Goal: Task Accomplishment & Management: Use online tool/utility

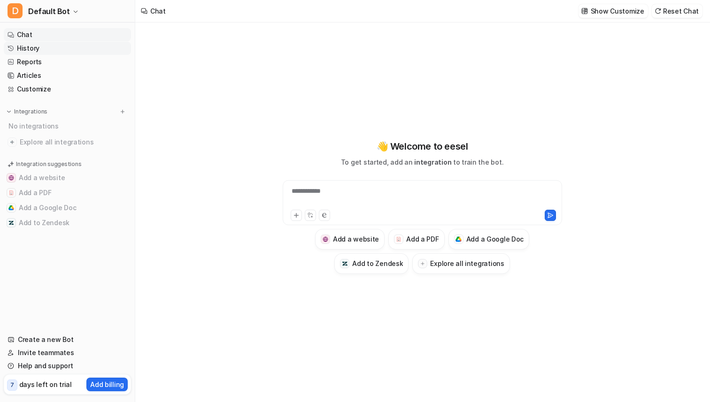
click at [32, 49] on link "History" at bounding box center [67, 48] width 127 height 13
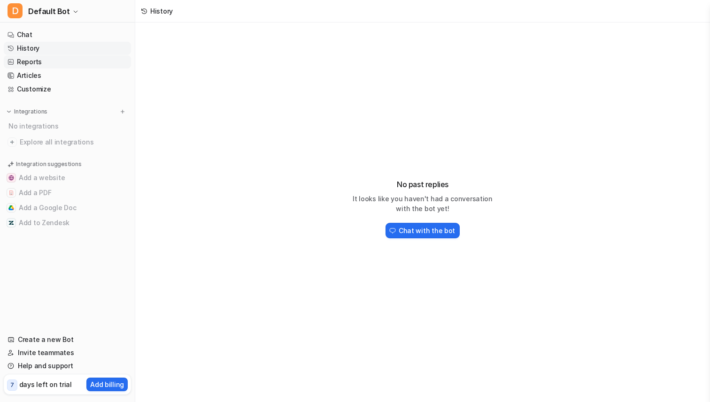
click at [37, 66] on link "Reports" at bounding box center [67, 61] width 127 height 13
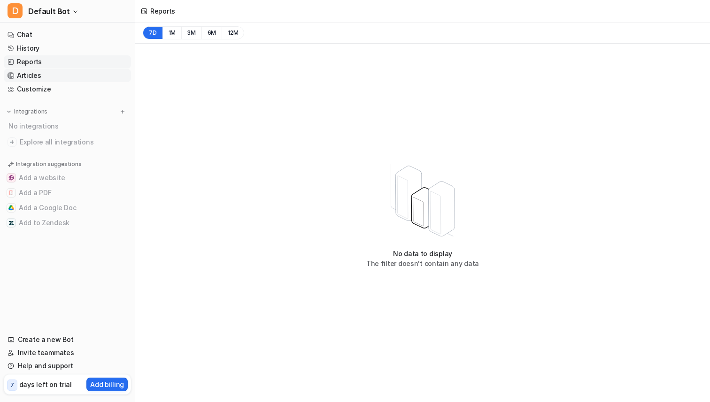
click at [44, 73] on link "Articles" at bounding box center [67, 75] width 127 height 13
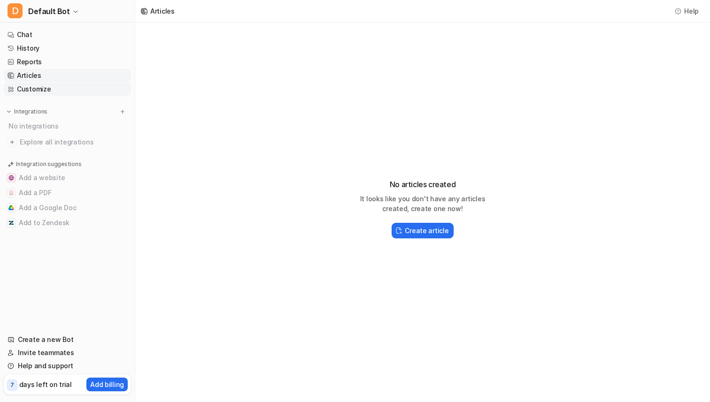
click at [42, 86] on link "Customize" at bounding box center [67, 89] width 127 height 13
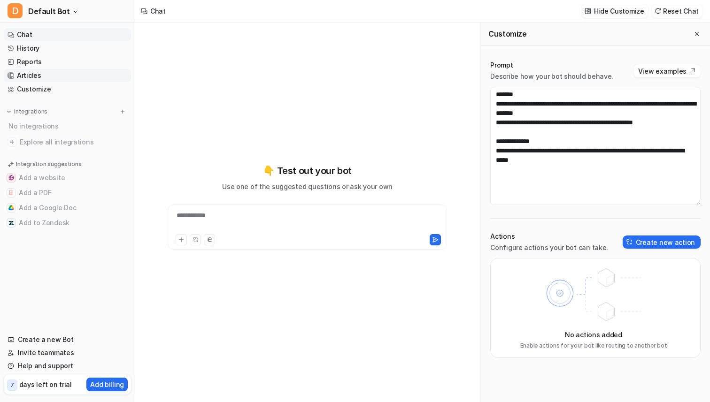
click at [43, 73] on link "Articles" at bounding box center [67, 75] width 127 height 13
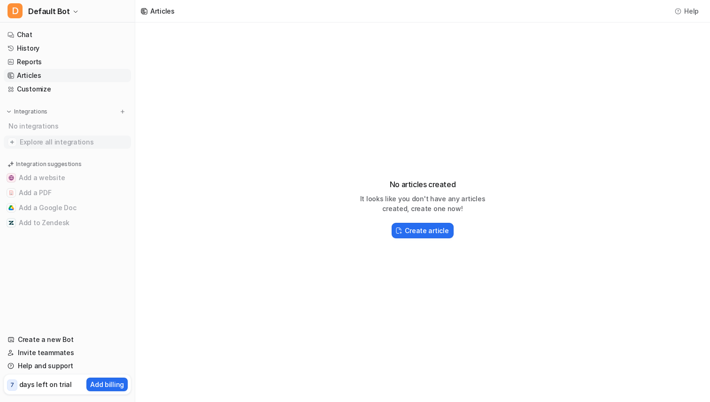
click at [71, 140] on span "Explore all integrations" at bounding box center [74, 142] width 108 height 15
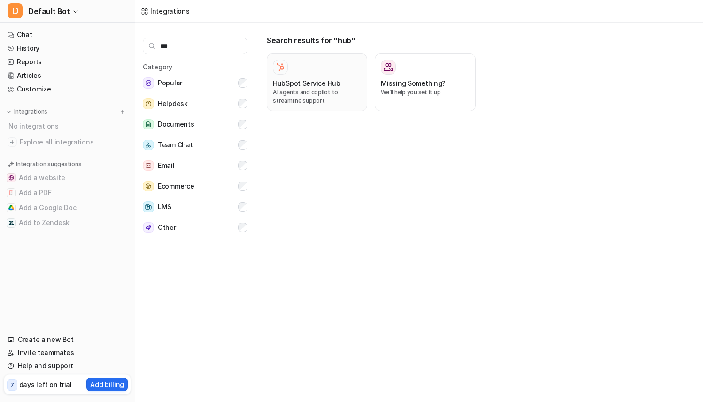
type input "***"
click at [343, 89] on p "AI agents and copilot to streamline support" at bounding box center [317, 96] width 88 height 17
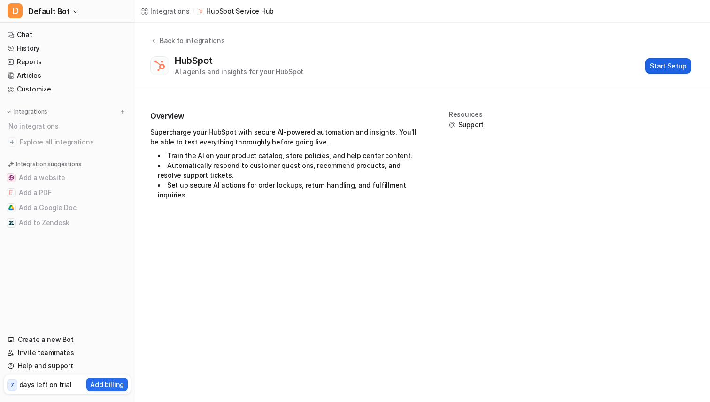
click at [669, 62] on button "Start Setup" at bounding box center [668, 65] width 46 height 15
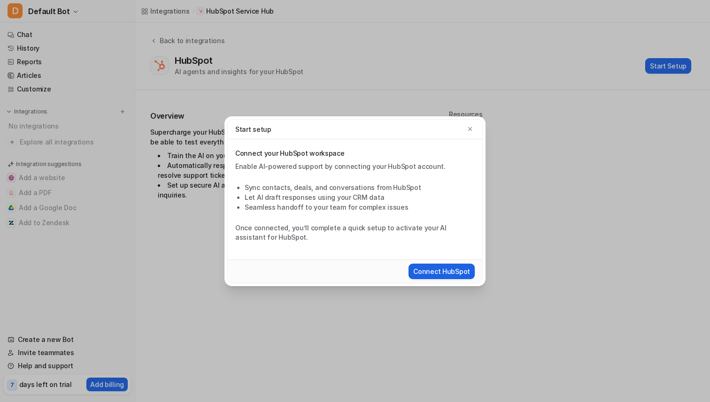
click at [462, 269] on button "Connect HubSpot" at bounding box center [441, 271] width 66 height 15
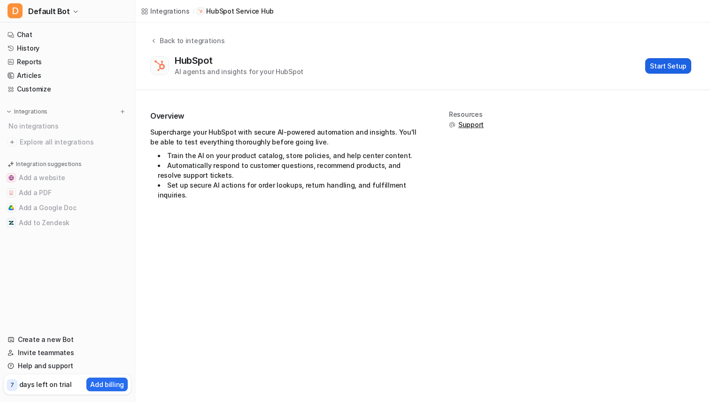
click at [678, 68] on button "Start Setup" at bounding box center [668, 65] width 46 height 15
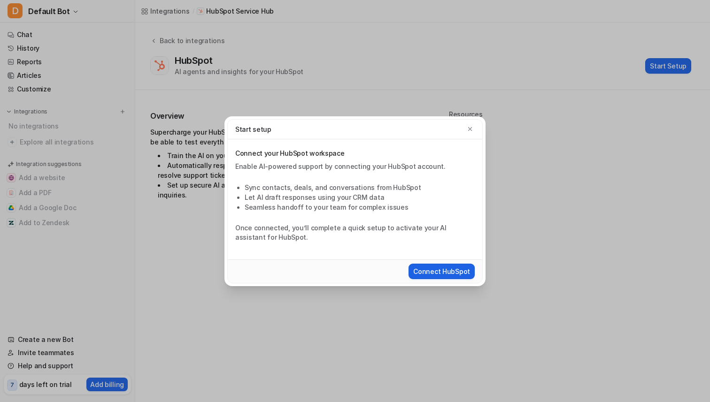
click at [450, 277] on button "Connect HubSpot" at bounding box center [441, 271] width 66 height 15
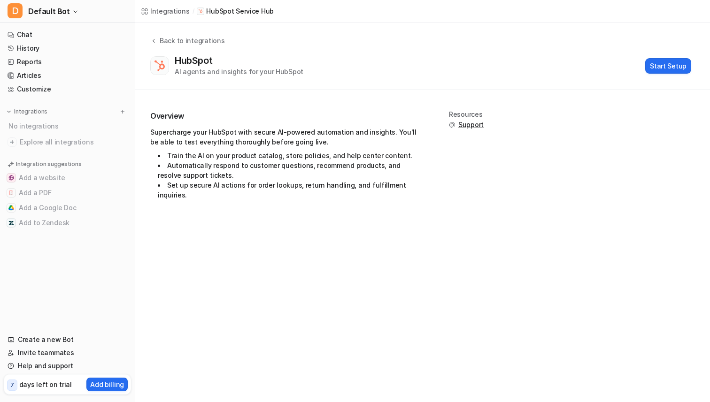
click at [472, 126] on span "Support" at bounding box center [470, 124] width 25 height 9
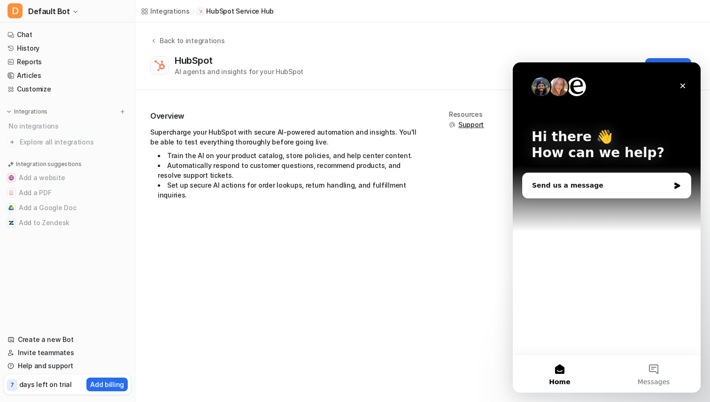
click at [482, 68] on div "HubSpot AI agents and insights for your HubSpot Start Setup" at bounding box center [420, 66] width 541 height 22
drag, startPoint x: 45, startPoint y: 23, endPoint x: 345, endPoint y: 0, distance: 300.9
click at [683, 86] on icon "Close" at bounding box center [682, 86] width 5 height 5
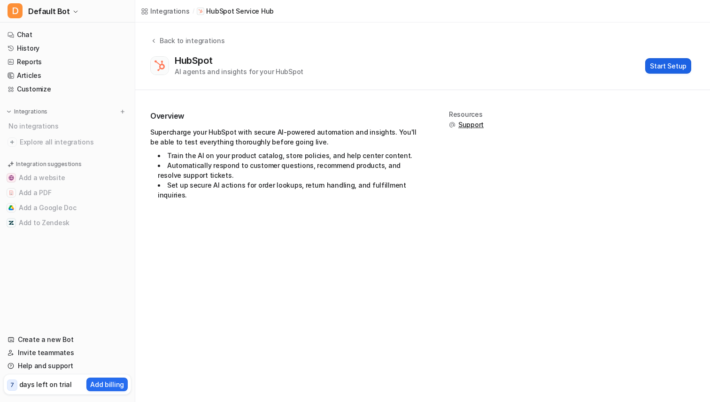
click at [662, 69] on button "Start Setup" at bounding box center [668, 65] width 46 height 15
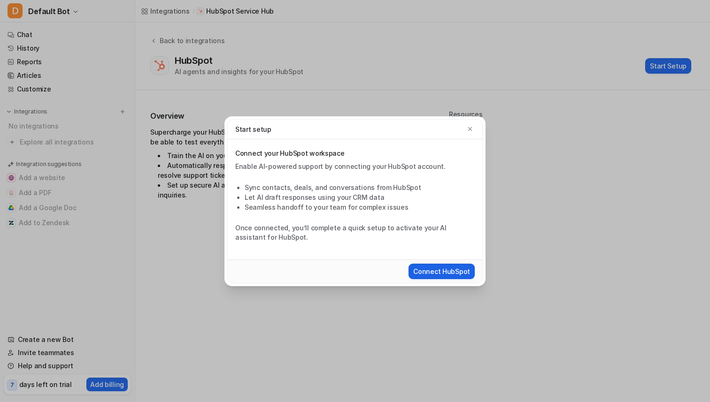
click at [445, 266] on button "Connect HubSpot" at bounding box center [441, 271] width 66 height 15
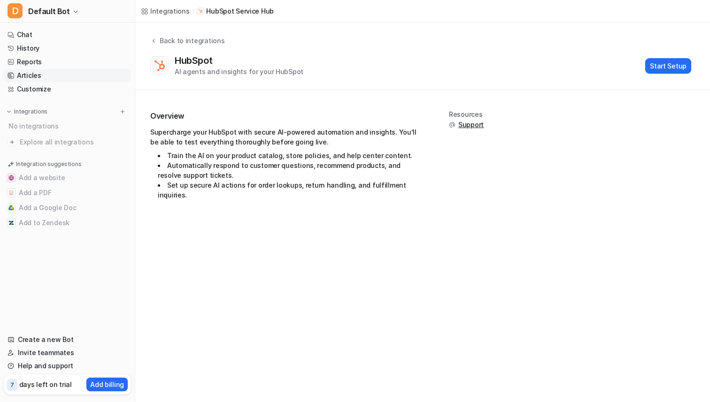
click at [41, 76] on link "Articles" at bounding box center [67, 75] width 127 height 13
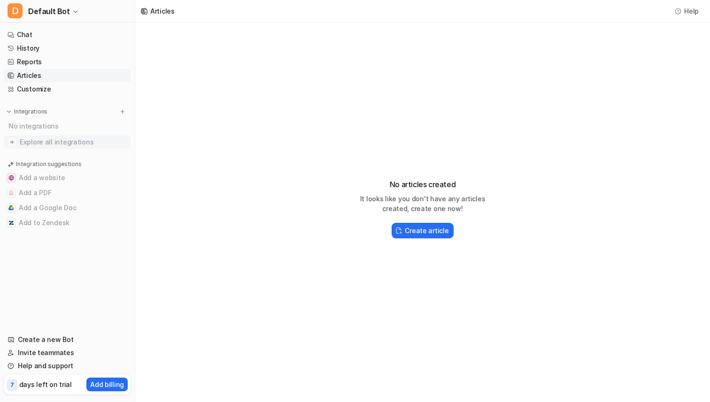
click at [41, 141] on span "Explore all integrations" at bounding box center [74, 142] width 108 height 15
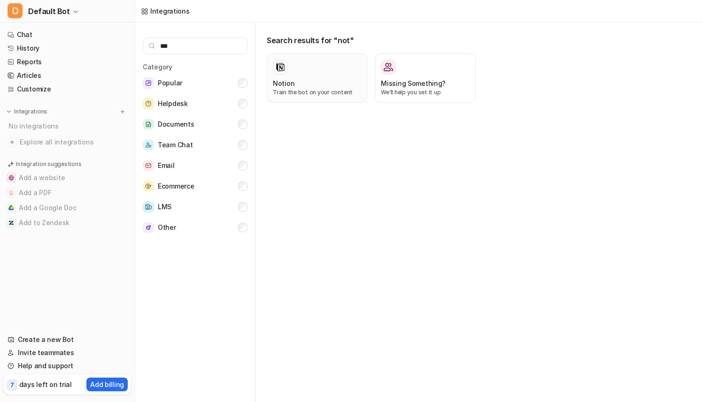
type input "***"
click at [331, 70] on div at bounding box center [317, 67] width 88 height 15
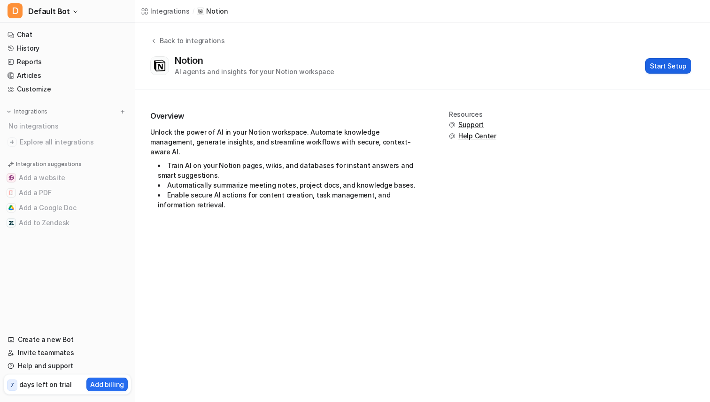
click at [653, 67] on button "Start Setup" at bounding box center [668, 65] width 46 height 15
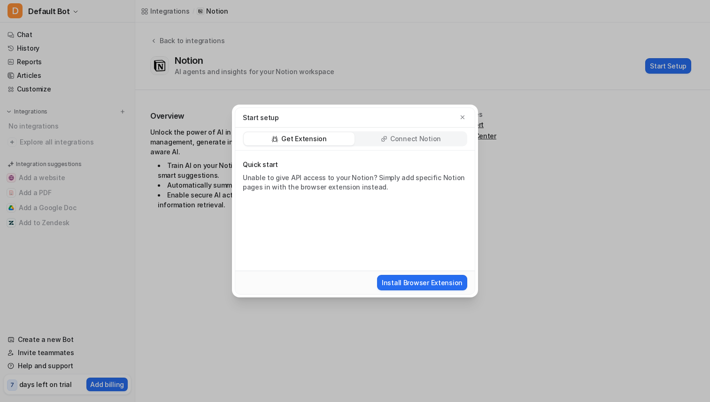
click at [406, 149] on div "Get Extension Connect Notion" at bounding box center [354, 139] width 239 height 23
click at [407, 143] on p "Connect Notion" at bounding box center [415, 138] width 51 height 9
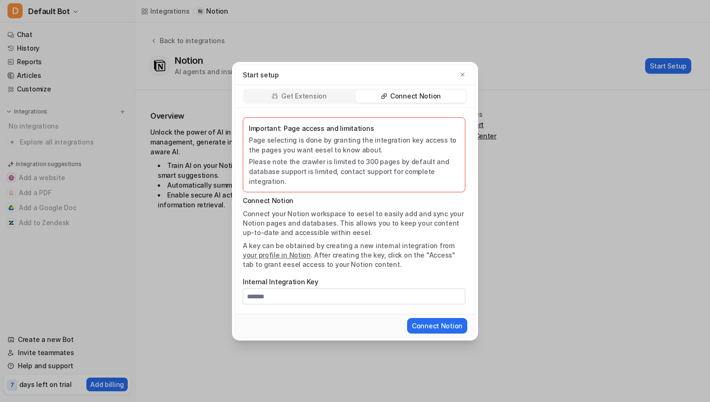
click at [338, 284] on div "Important: Page access and limitations Page selecting is done by granting the i…" at bounding box center [354, 211] width 239 height 206
click at [332, 290] on input "Internal Integration Key" at bounding box center [354, 297] width 223 height 16
click at [436, 318] on button "Connect Notion" at bounding box center [437, 325] width 60 height 15
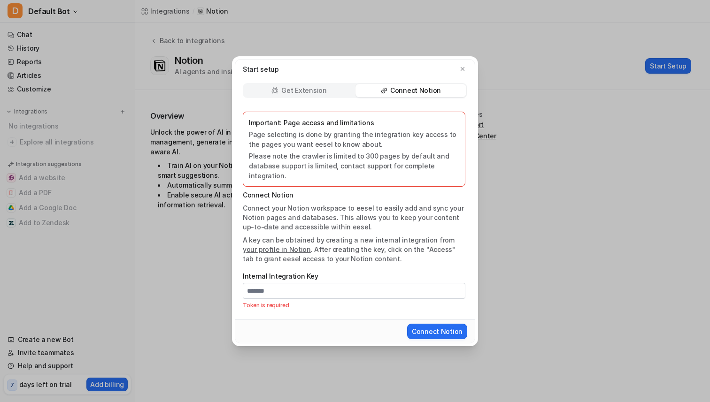
click at [313, 102] on div "Get Extension Connect Notion" at bounding box center [354, 90] width 239 height 23
click at [321, 94] on p "Get Extension" at bounding box center [303, 90] width 45 height 9
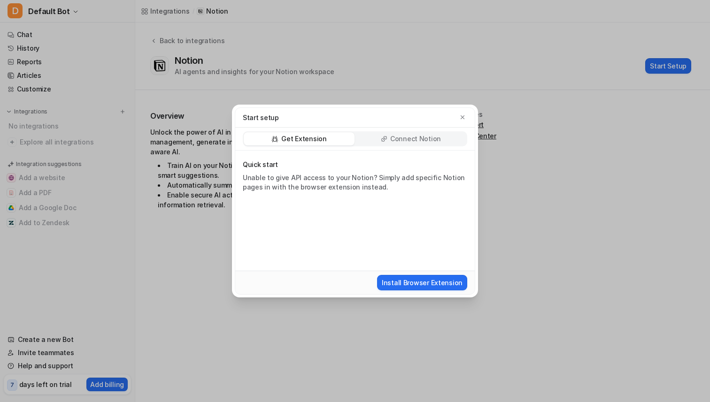
click at [404, 139] on p "Connect Notion" at bounding box center [415, 138] width 51 height 9
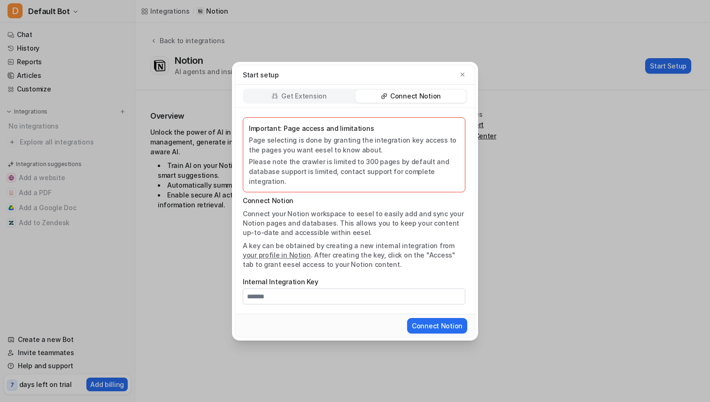
click at [277, 251] on link "your profile in Notion" at bounding box center [277, 255] width 68 height 8
click at [308, 289] on input "Internal Integration Key" at bounding box center [354, 297] width 223 height 16
paste input "**********"
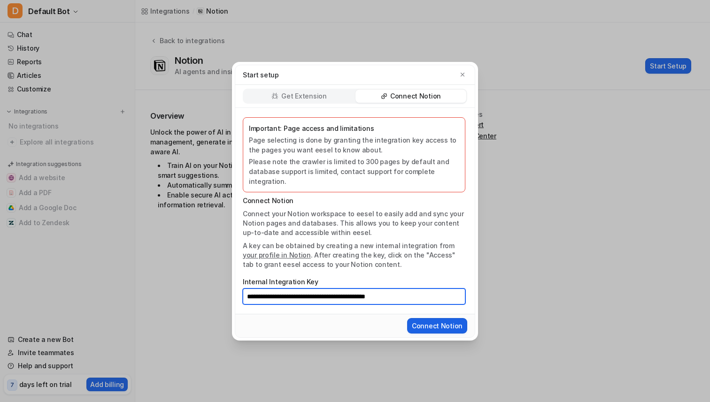
type input "**********"
click at [449, 318] on button "Connect Notion" at bounding box center [437, 325] width 60 height 15
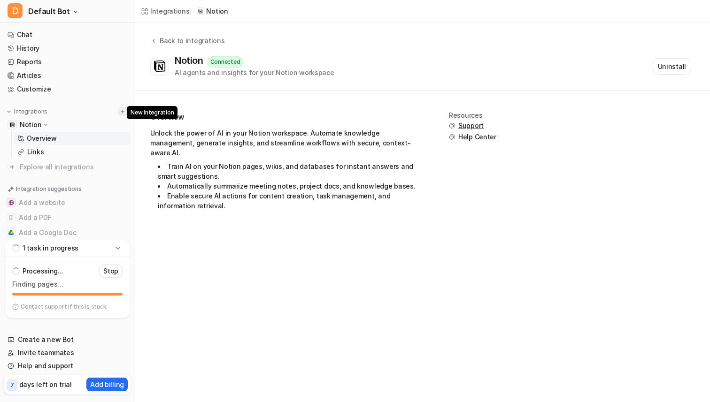
click at [119, 110] on img at bounding box center [122, 111] width 7 height 7
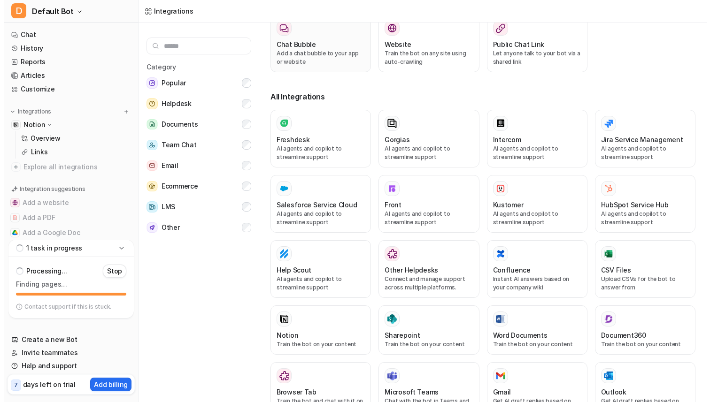
scroll to position [169, 0]
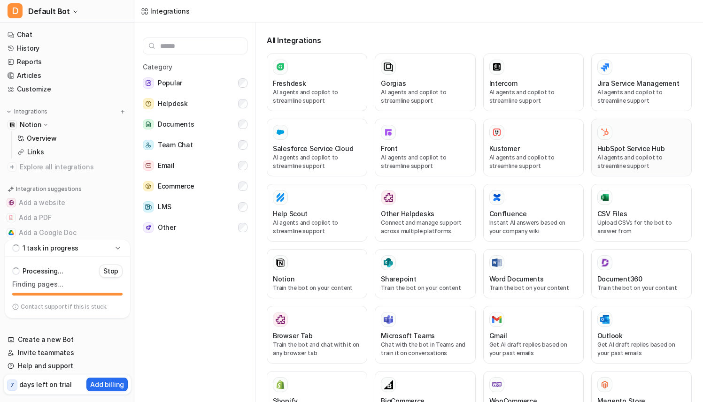
click at [623, 154] on p "AI agents and copilot to streamline support" at bounding box center [641, 162] width 88 height 17
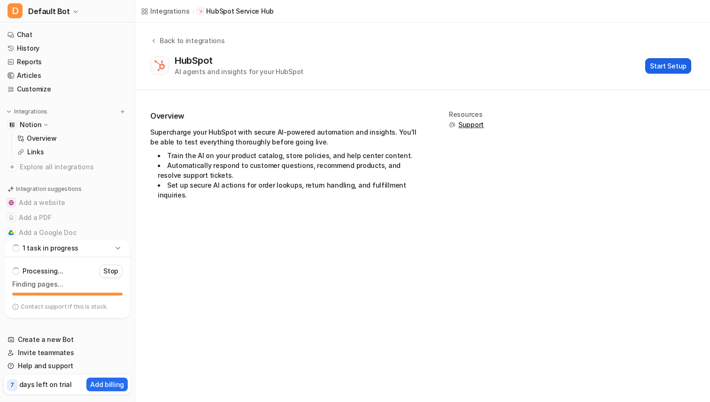
click at [677, 68] on button "Start Setup" at bounding box center [668, 65] width 46 height 15
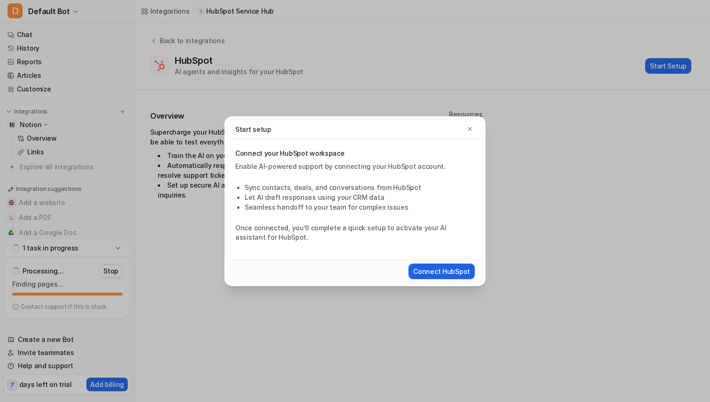
click at [451, 271] on button "Connect HubSpot" at bounding box center [441, 271] width 66 height 15
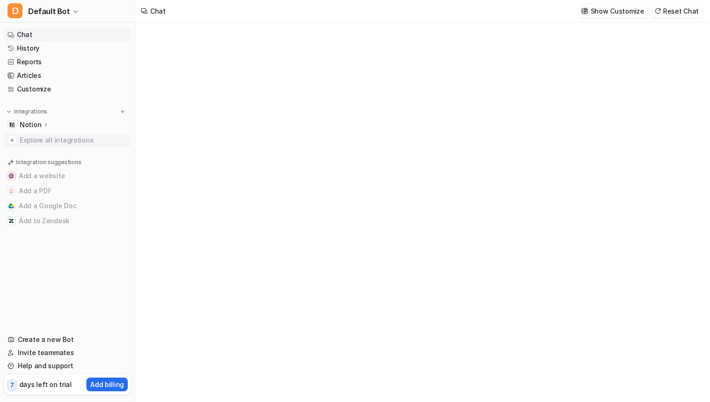
type textarea "**********"
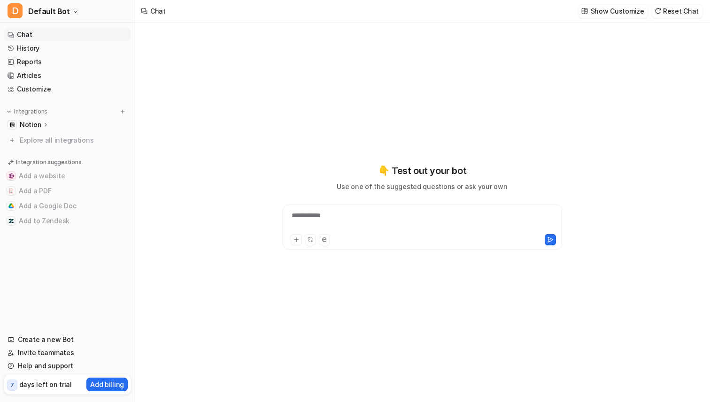
click at [60, 124] on div "Notion" at bounding box center [67, 124] width 127 height 13
click at [36, 144] on link "Overview" at bounding box center [72, 138] width 117 height 13
click at [36, 143] on link "Overview" at bounding box center [72, 138] width 117 height 13
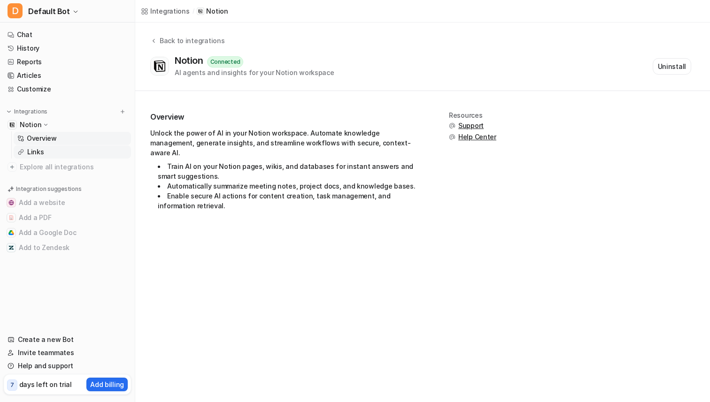
click at [35, 154] on p "Links" at bounding box center [35, 151] width 17 height 9
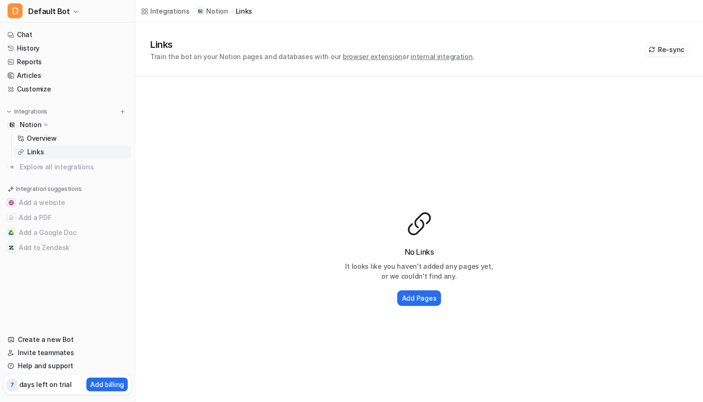
click at [675, 46] on button "Re-sync" at bounding box center [667, 49] width 42 height 13
click at [429, 300] on h2 "Add Pages" at bounding box center [419, 298] width 34 height 10
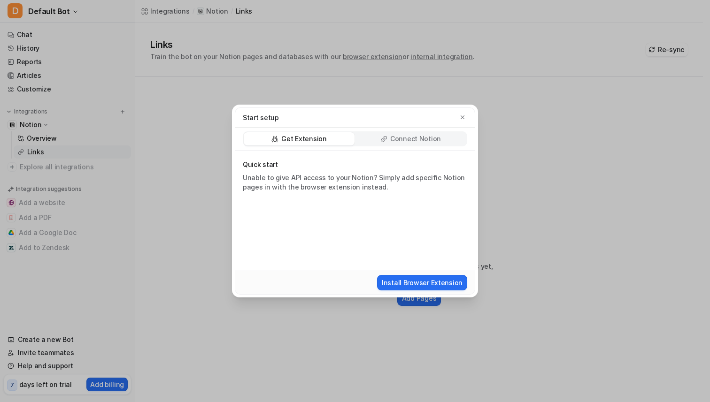
click at [418, 137] on p "Connect Notion" at bounding box center [415, 138] width 51 height 9
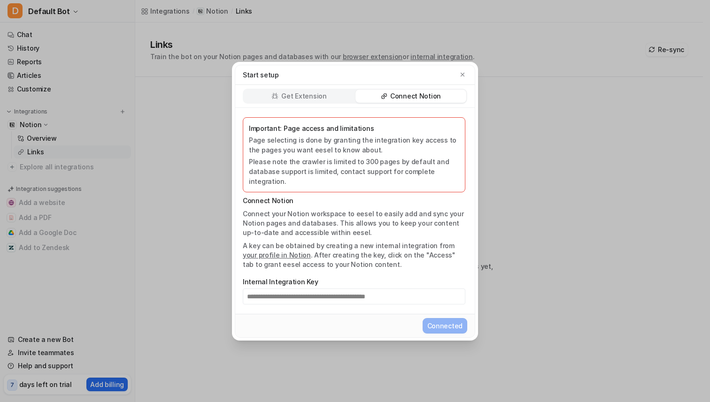
click at [455, 80] on div "Start setup" at bounding box center [355, 75] width 224 height 10
click at [459, 78] on icon "button" at bounding box center [462, 74] width 7 height 7
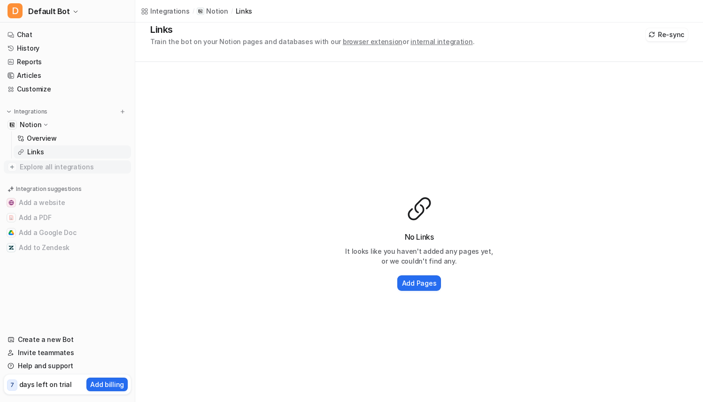
scroll to position [39, 0]
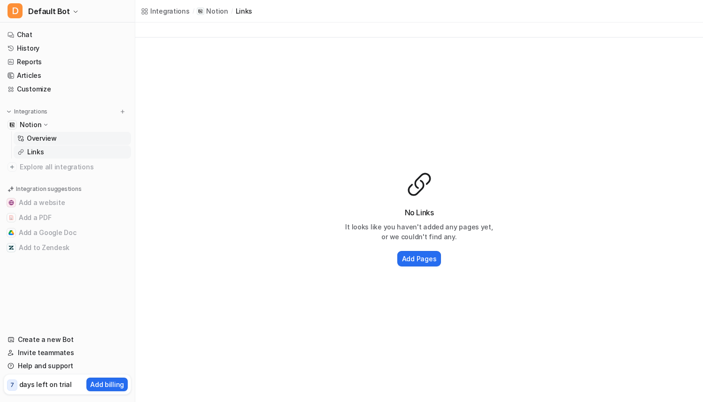
click at [51, 138] on p "Overview" at bounding box center [42, 138] width 30 height 9
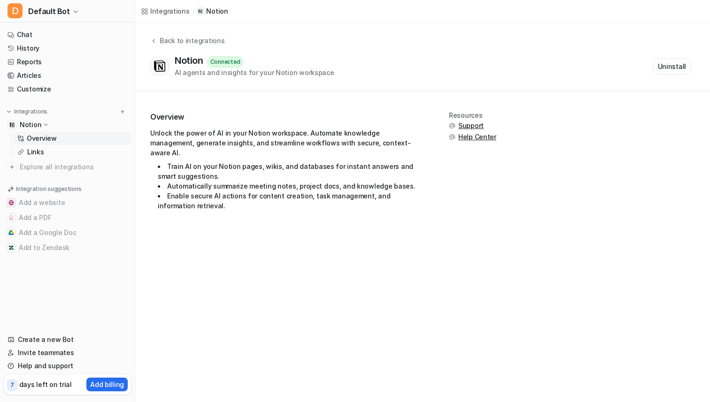
click at [48, 125] on div "Notion" at bounding box center [67, 124] width 127 height 13
click at [37, 123] on p "Notion" at bounding box center [31, 124] width 22 height 9
click at [40, 141] on p "Overview" at bounding box center [42, 138] width 30 height 9
click at [39, 149] on p "Links" at bounding box center [35, 151] width 17 height 9
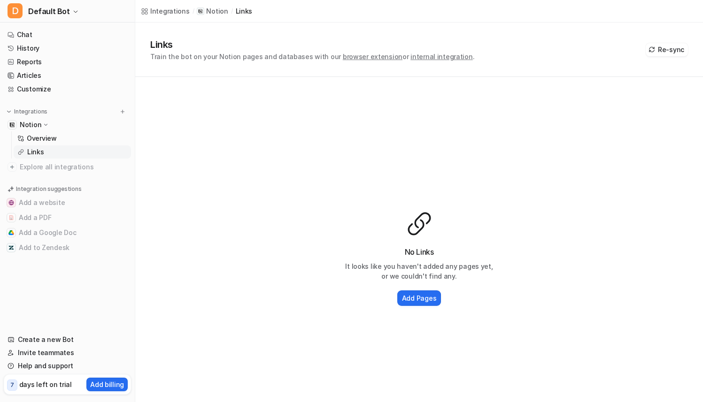
click at [417, 60] on span "internal integration" at bounding box center [441, 57] width 62 height 8
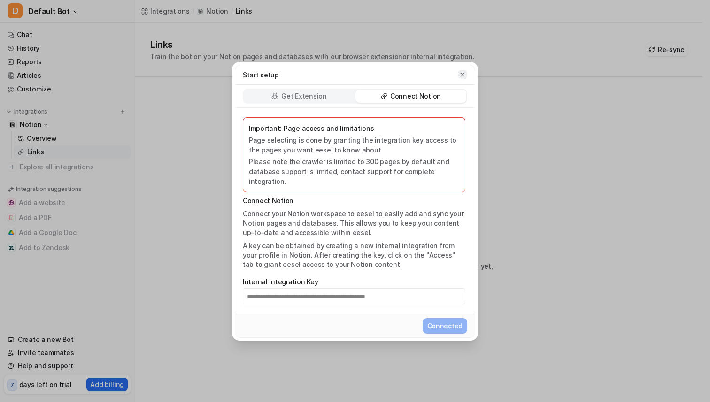
click at [459, 77] on button "button" at bounding box center [462, 74] width 9 height 9
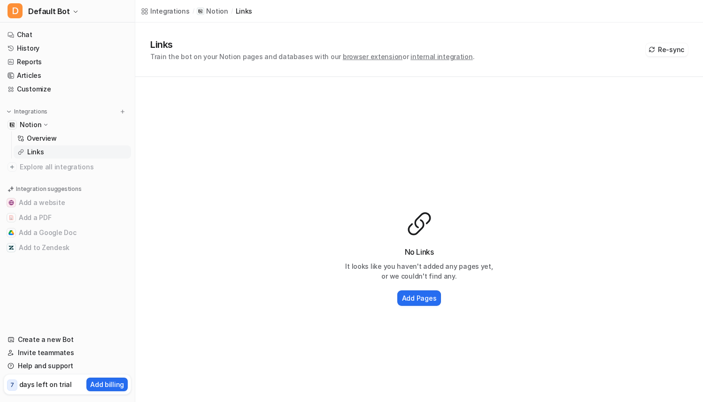
click at [29, 121] on p "Notion" at bounding box center [31, 124] width 22 height 9
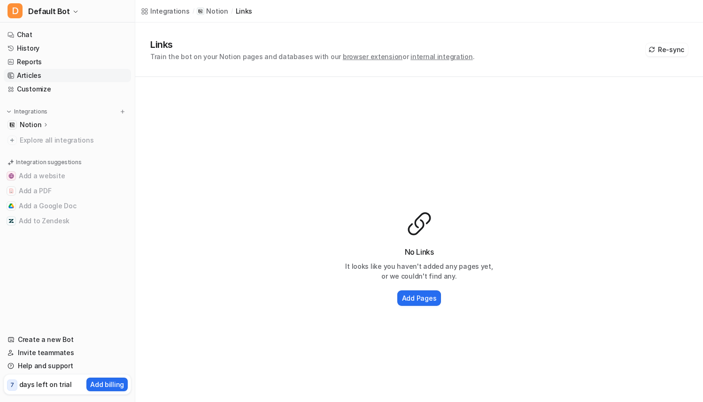
click at [34, 78] on link "Articles" at bounding box center [67, 75] width 127 height 13
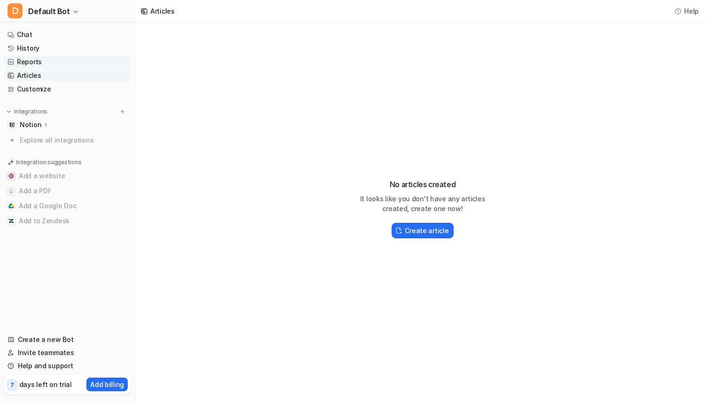
click at [36, 65] on link "Reports" at bounding box center [67, 61] width 127 height 13
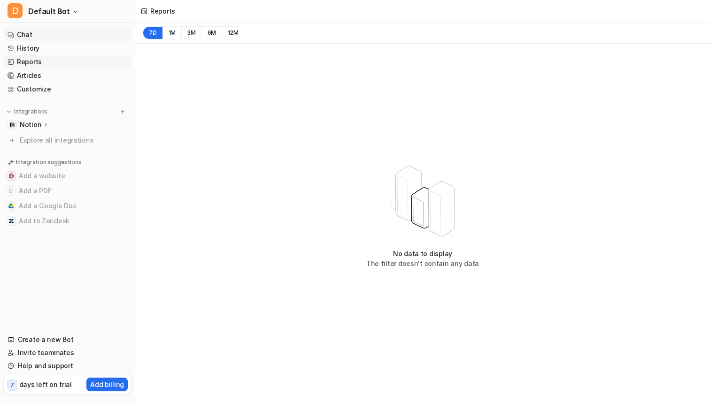
click at [37, 36] on link "Chat" at bounding box center [67, 34] width 127 height 13
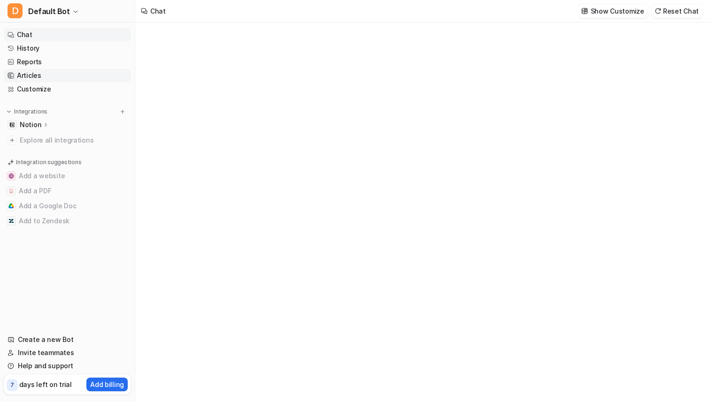
type textarea "**********"
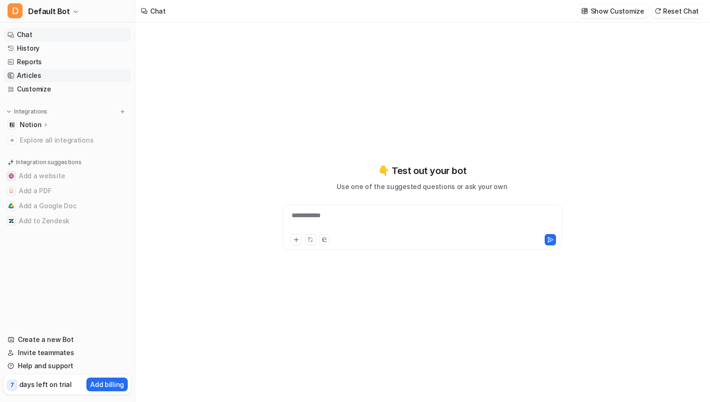
click at [39, 76] on link "Articles" at bounding box center [67, 75] width 127 height 13
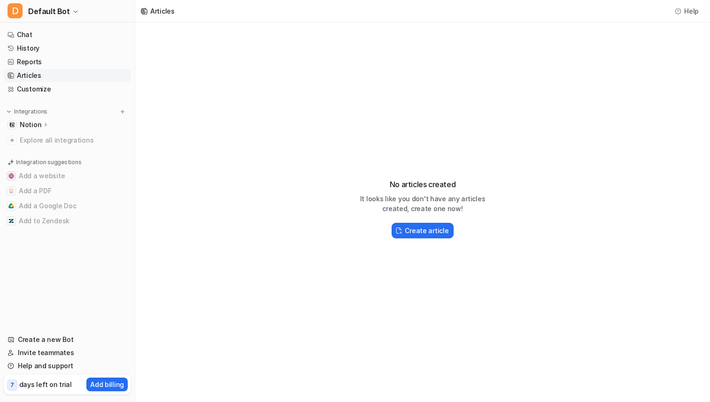
click at [27, 76] on link "Articles" at bounding box center [67, 75] width 127 height 13
click at [22, 86] on link "Customize" at bounding box center [67, 89] width 127 height 13
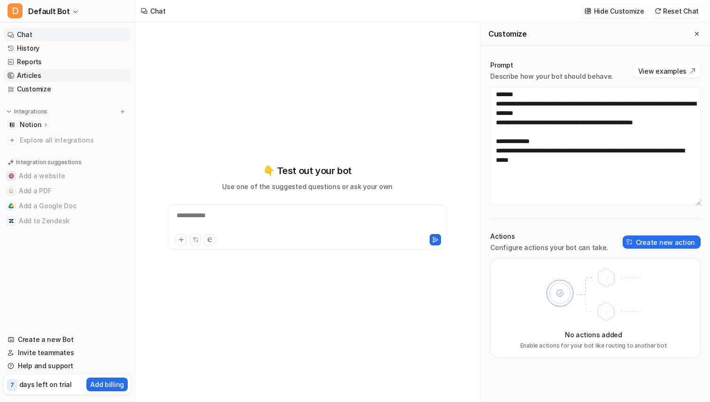
click at [31, 75] on link "Articles" at bounding box center [67, 75] width 127 height 13
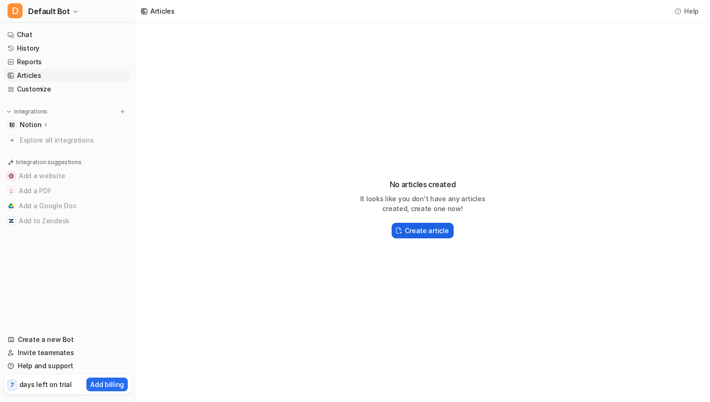
click at [404, 226] on button "Create article" at bounding box center [423, 230] width 62 height 15
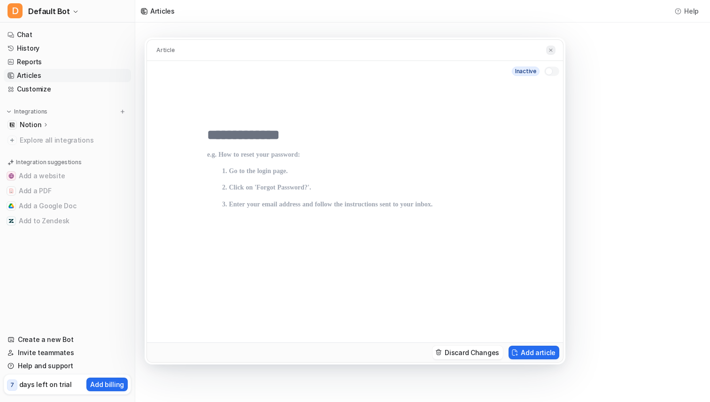
click at [554, 52] on button at bounding box center [550, 51] width 9 height 10
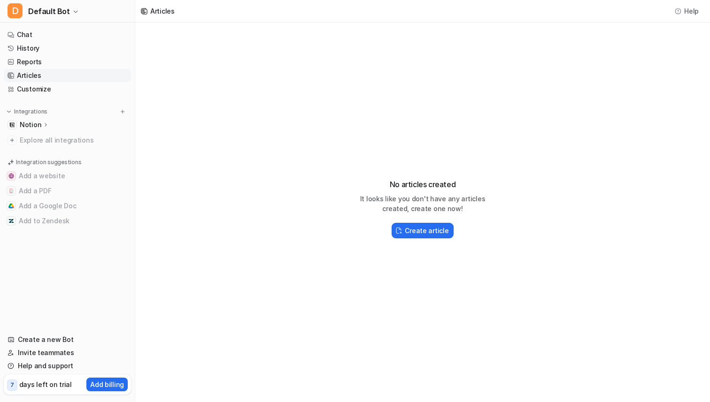
click at [30, 129] on p "Notion" at bounding box center [31, 124] width 22 height 9
click at [39, 155] on p "Links" at bounding box center [35, 151] width 17 height 9
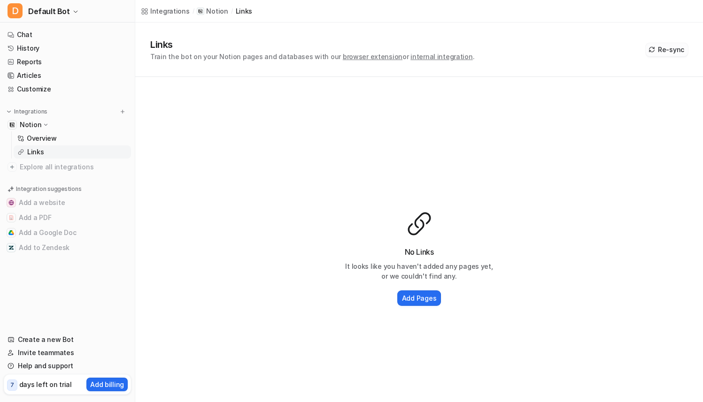
click at [666, 47] on button "Re-sync" at bounding box center [667, 49] width 42 height 13
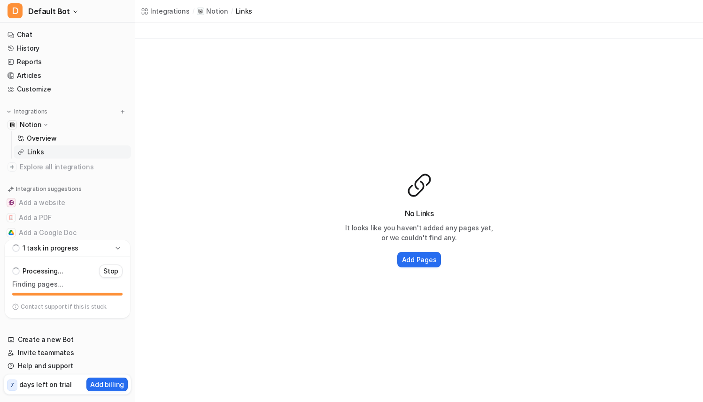
scroll to position [39, 0]
click at [49, 255] on div "1 task in progress" at bounding box center [67, 248] width 125 height 17
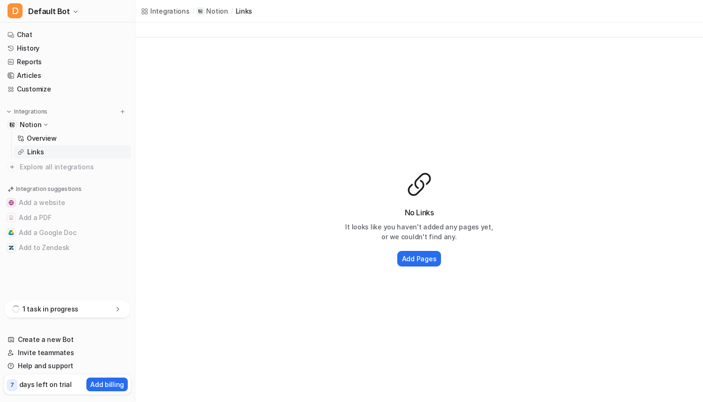
click at [50, 308] on p "1 task in progress" at bounding box center [51, 309] width 56 height 9
click at [39, 307] on p "Contact support if this is stuck." at bounding box center [64, 307] width 87 height 8
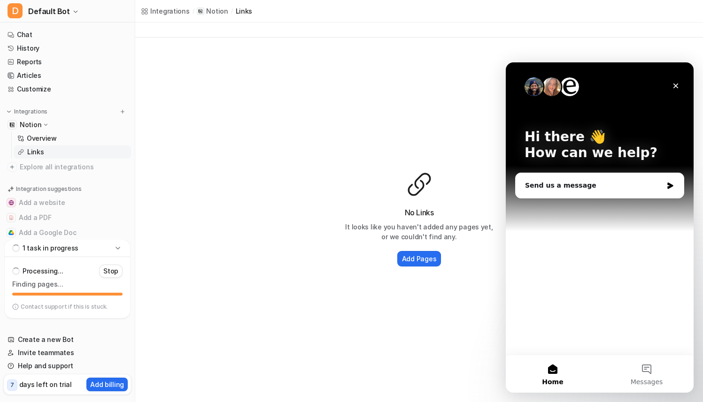
scroll to position [0, 0]
